Goal: Transaction & Acquisition: Book appointment/travel/reservation

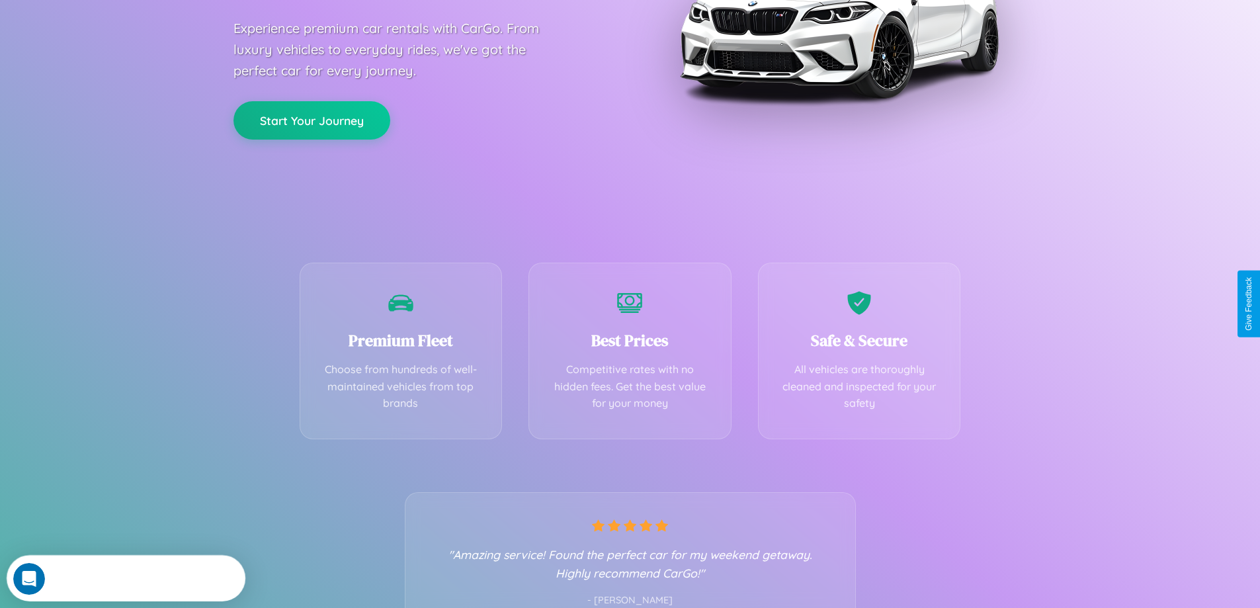
scroll to position [261, 0]
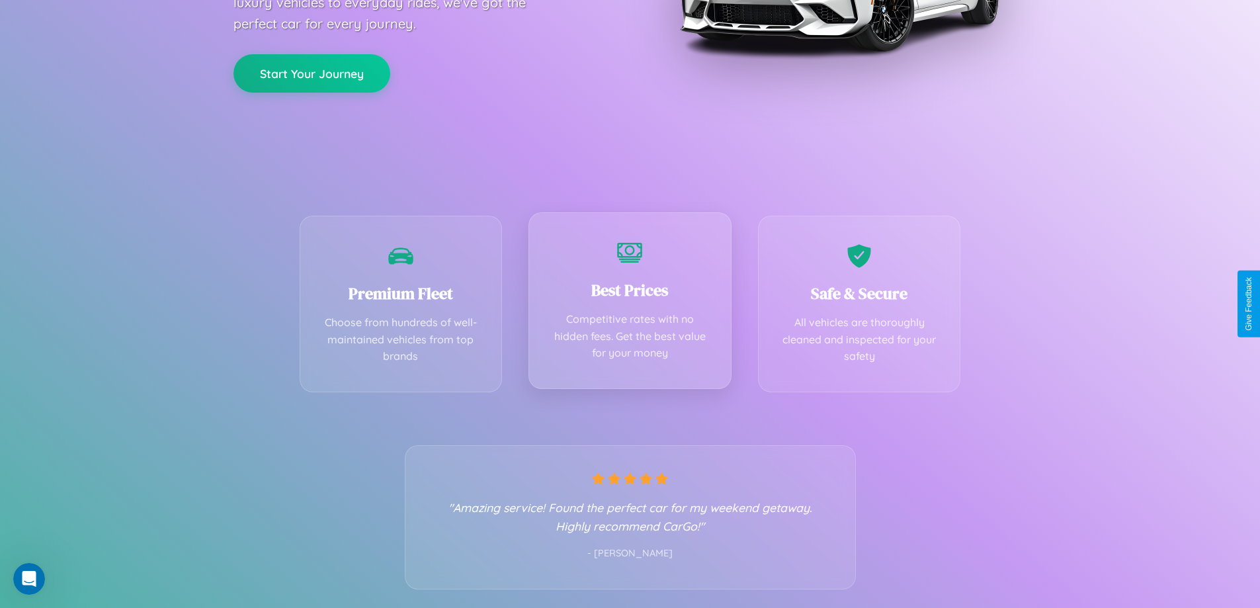
click at [630, 304] on div "Best Prices Competitive rates with no hidden fees. Get the best value for your …" at bounding box center [629, 300] width 203 height 177
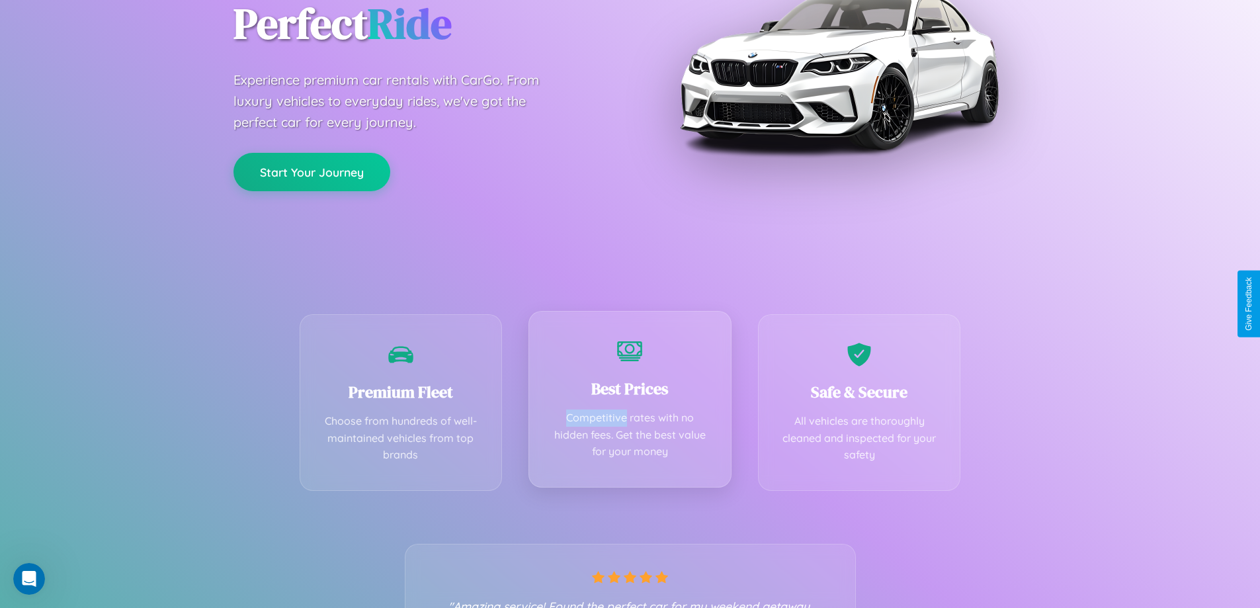
scroll to position [0, 0]
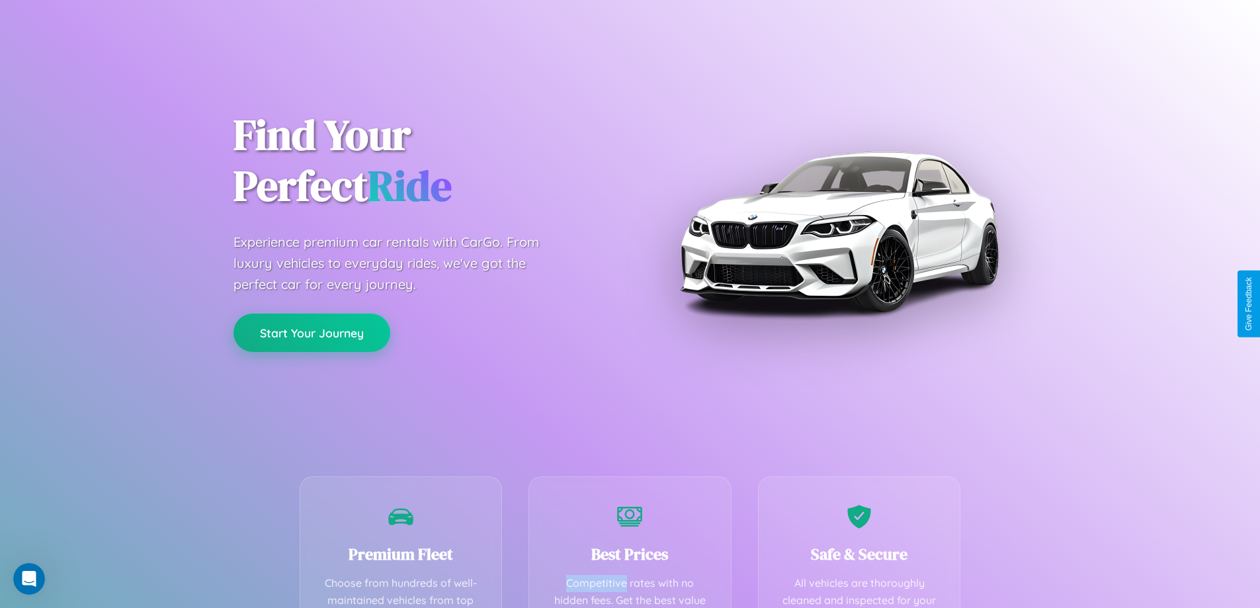
click at [311, 333] on button "Start Your Journey" at bounding box center [311, 332] width 157 height 38
click at [311, 332] on button "Start Your Journey" at bounding box center [311, 332] width 157 height 38
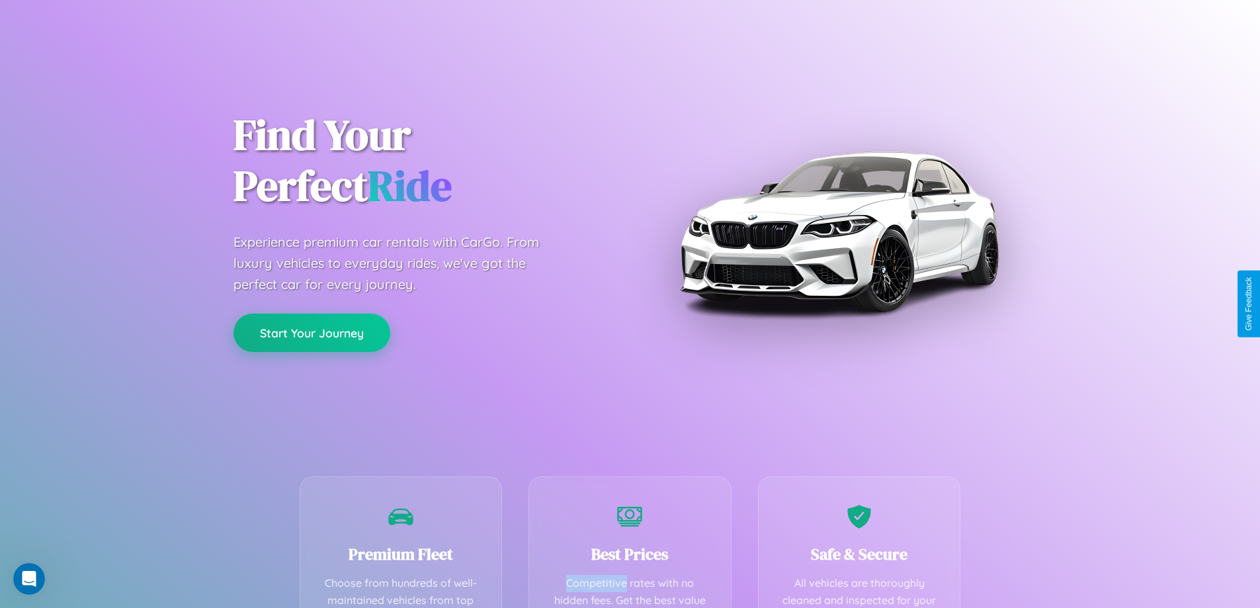
click at [311, 332] on button "Start Your Journey" at bounding box center [311, 332] width 157 height 38
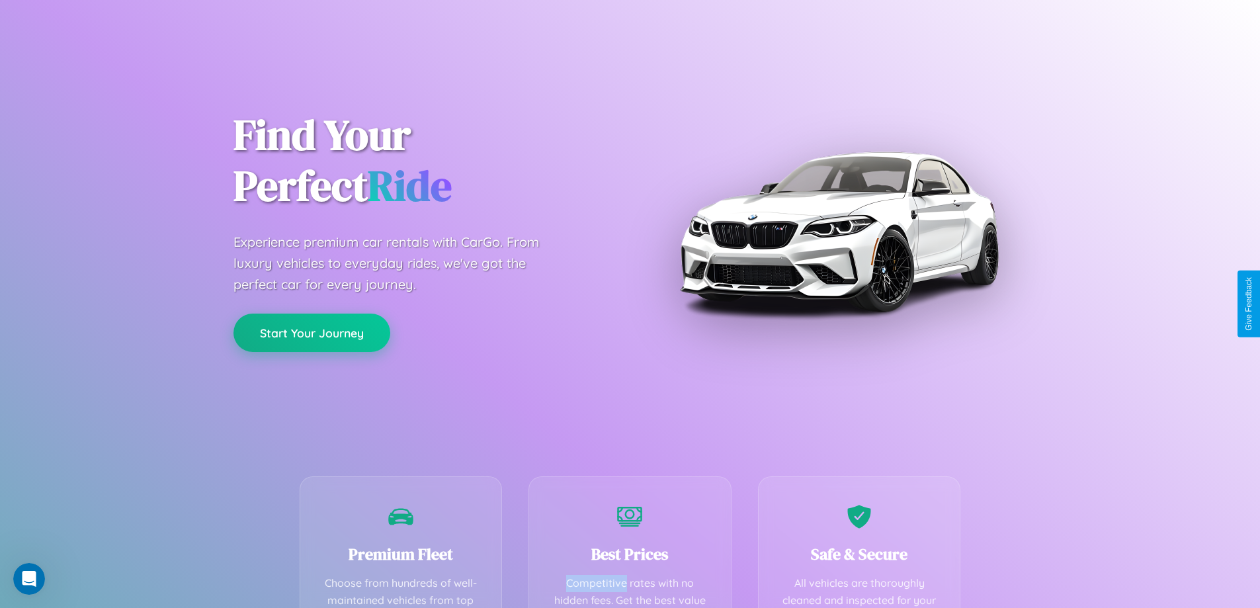
click at [311, 332] on button "Start Your Journey" at bounding box center [311, 332] width 157 height 38
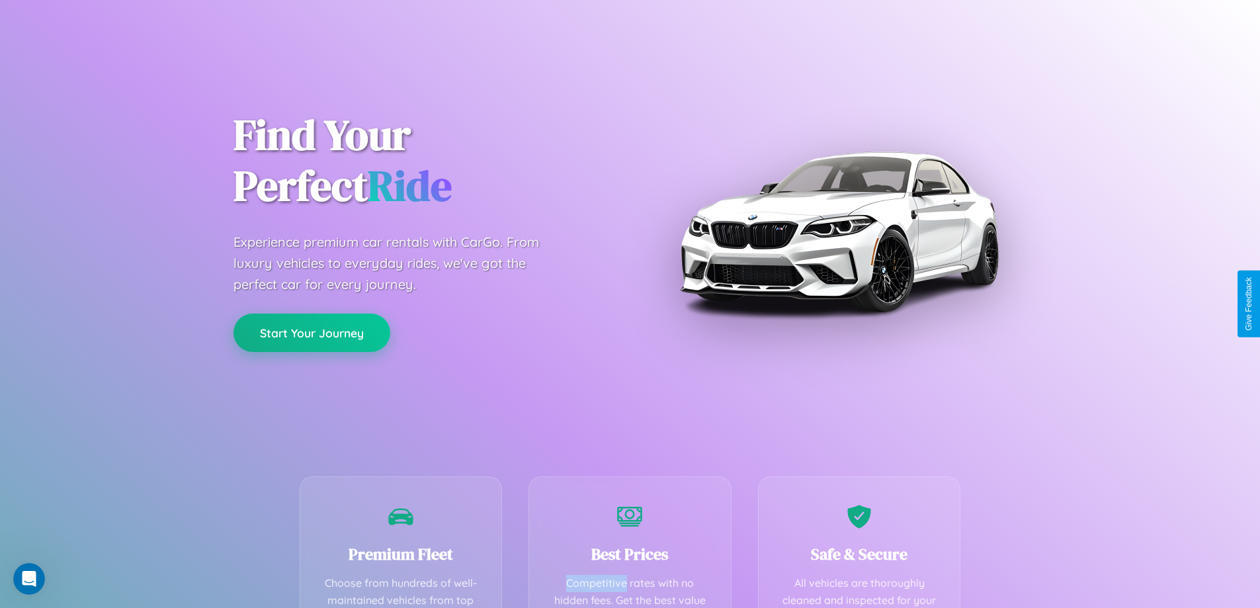
click at [311, 332] on button "Start Your Journey" at bounding box center [311, 332] width 157 height 38
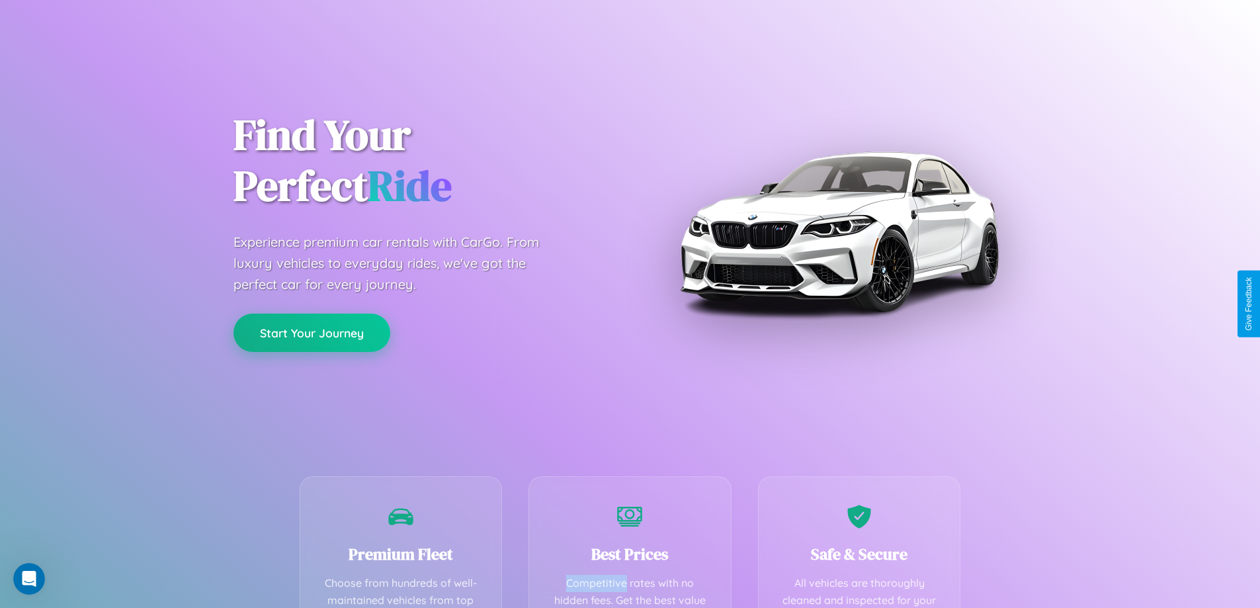
click at [311, 332] on button "Start Your Journey" at bounding box center [311, 332] width 157 height 38
